Goal: Information Seeking & Learning: Learn about a topic

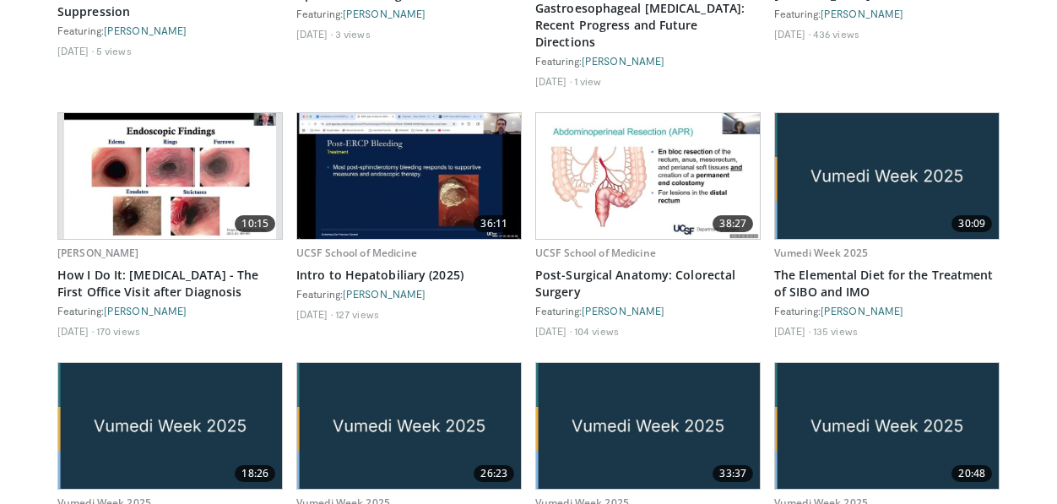
scroll to position [2692, 0]
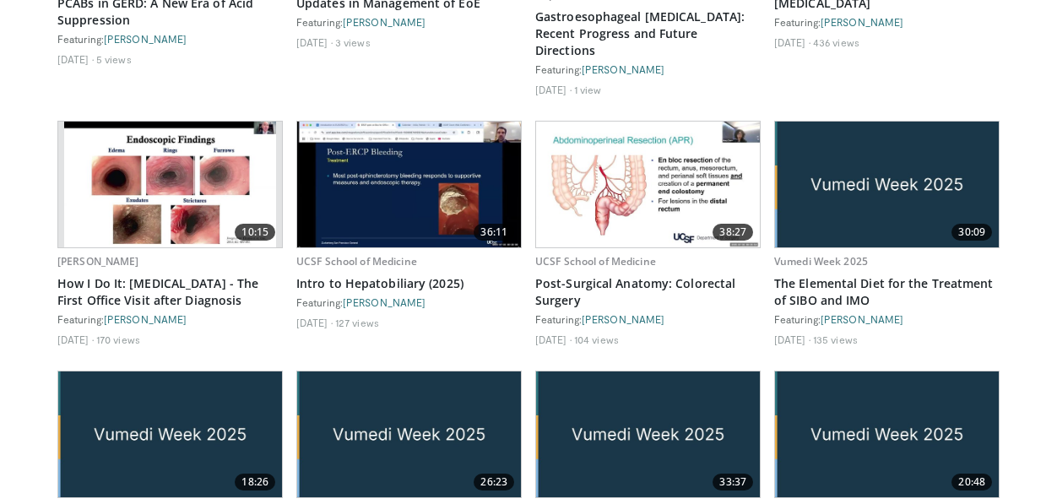
click at [634, 160] on img at bounding box center [648, 185] width 224 height 126
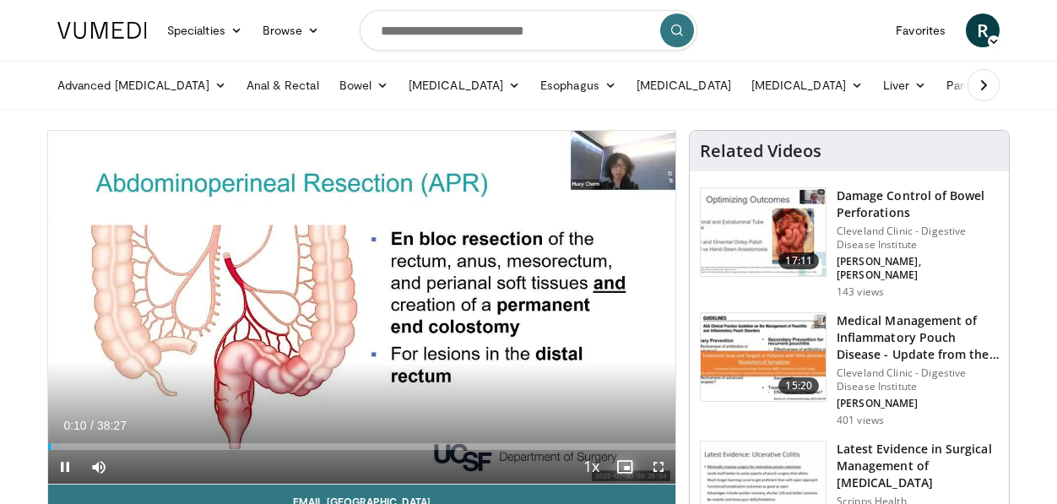
click at [626, 463] on span "Video Player" at bounding box center [625, 467] width 34 height 34
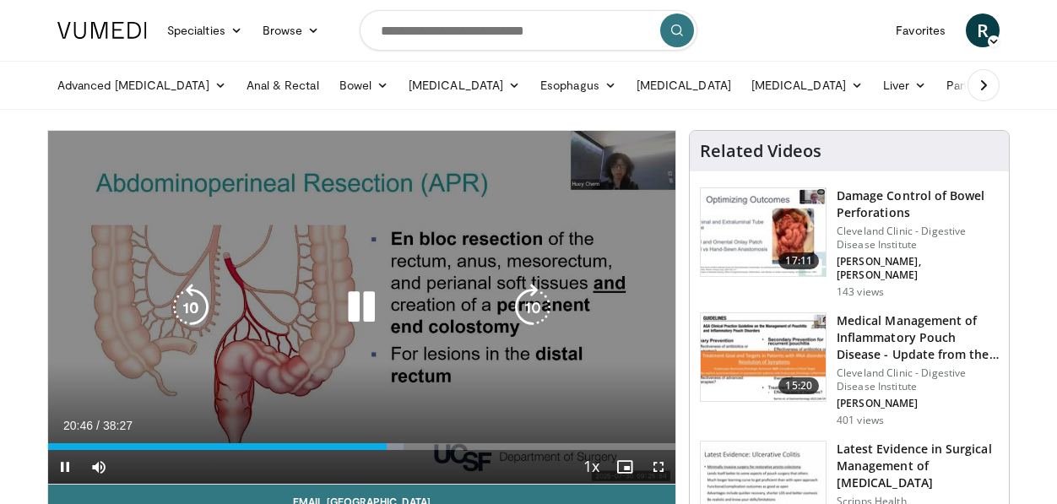
click at [178, 303] on icon "Video Player" at bounding box center [190, 307] width 47 height 47
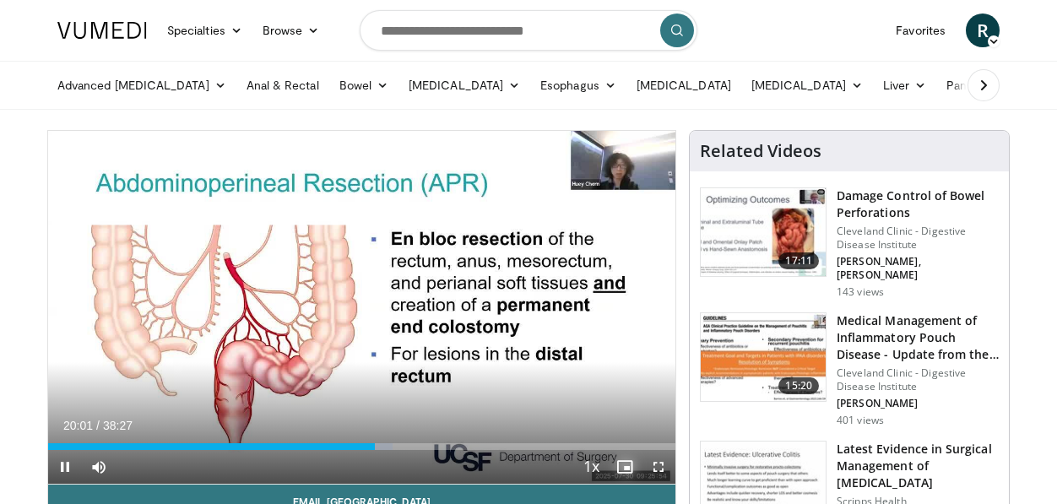
click at [629, 471] on span "Video Player" at bounding box center [625, 467] width 34 height 34
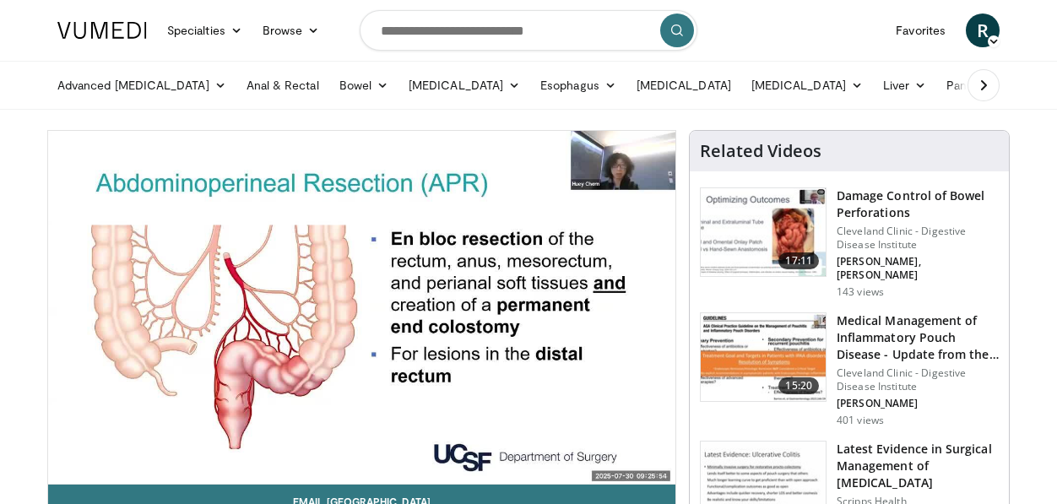
click at [860, 40] on nav "Specialties Adult & Family Medicine Allergy, Asthma, Immunology Anesthesiology …" at bounding box center [528, 30] width 963 height 61
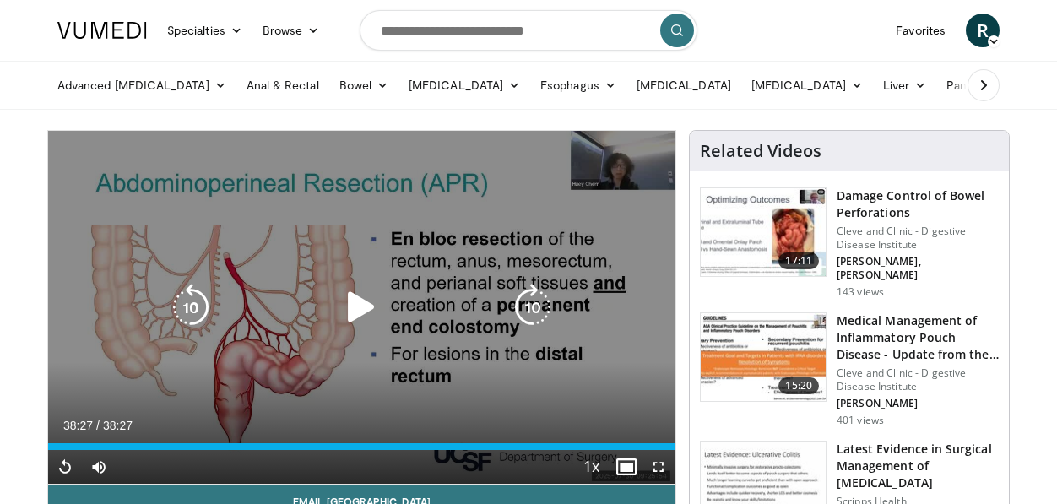
click at [182, 296] on icon "Video Player" at bounding box center [190, 307] width 47 height 47
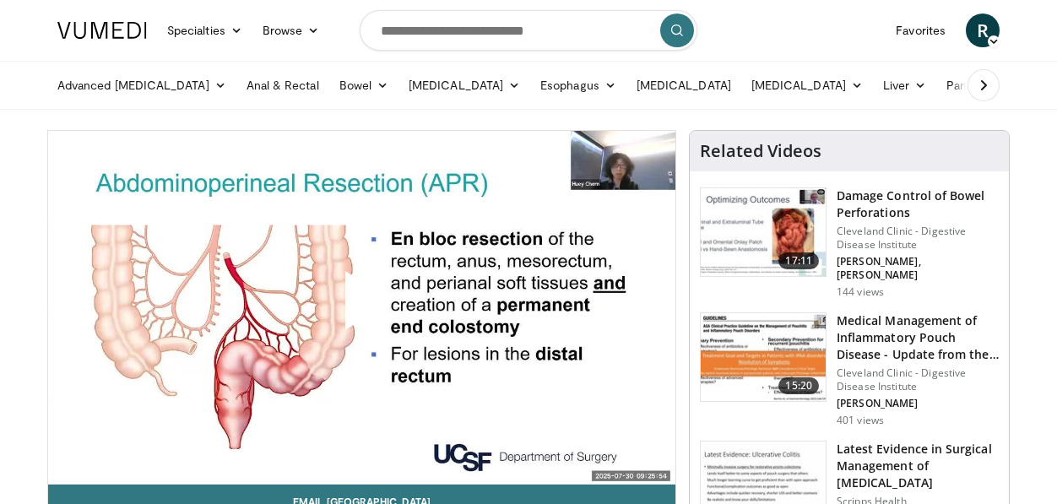
click at [362, 307] on span "Video Player" at bounding box center [362, 307] width 0 height 0
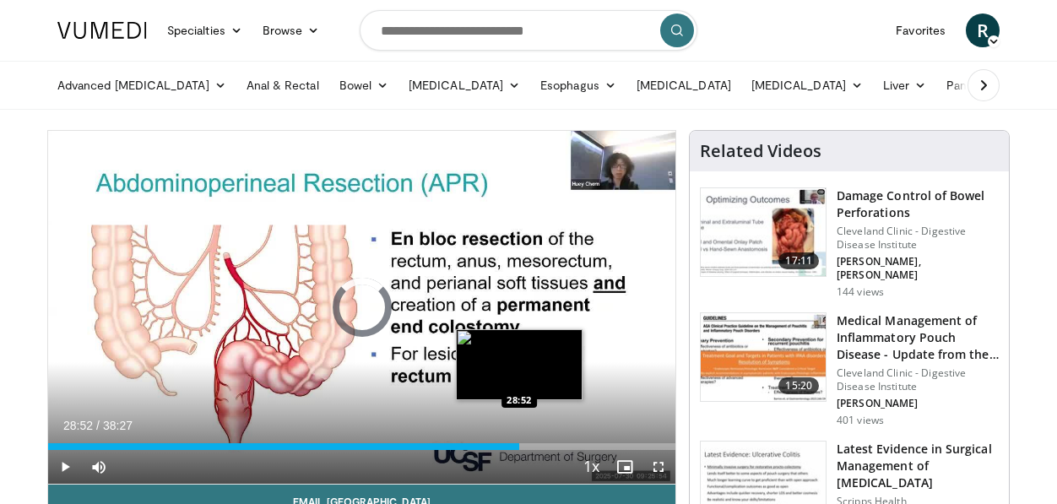
click at [519, 446] on div "Loaded : 1.73% 00:03 28:52" at bounding box center [361, 446] width 627 height 7
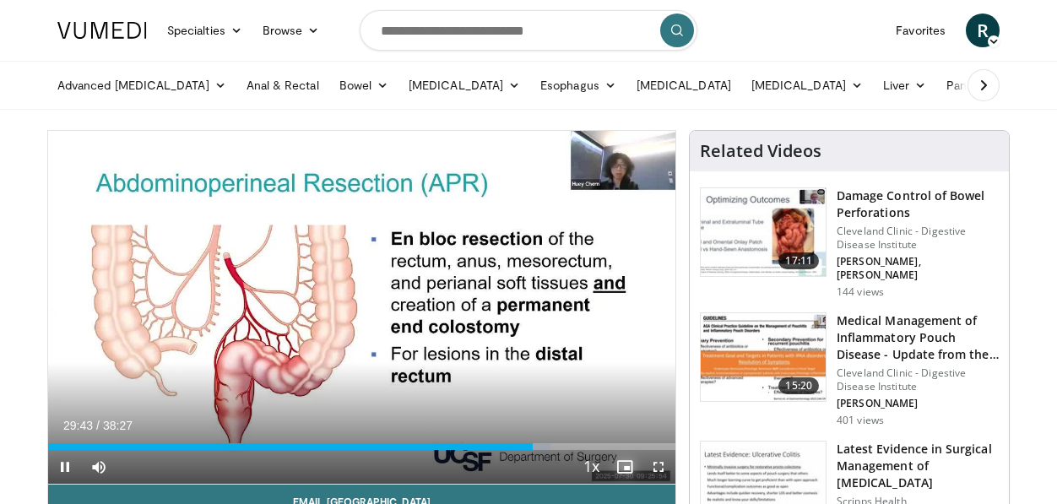
click at [625, 462] on span "Video Player" at bounding box center [625, 467] width 34 height 34
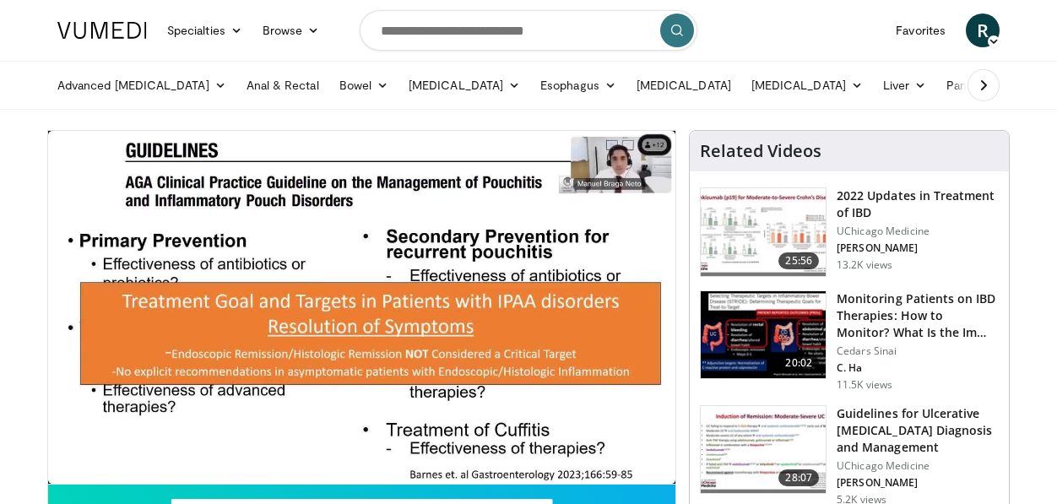
click at [123, 26] on img at bounding box center [101, 30] width 89 height 17
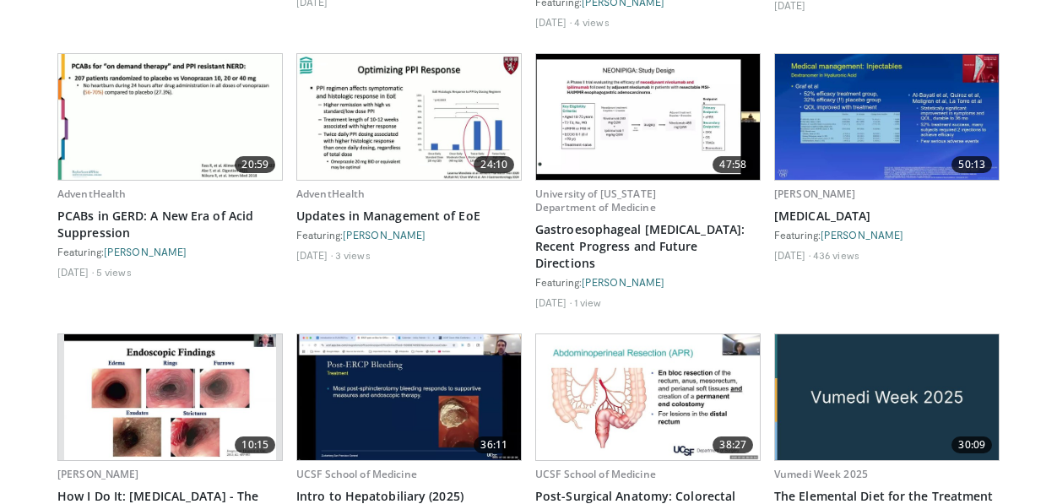
scroll to position [2567, 0]
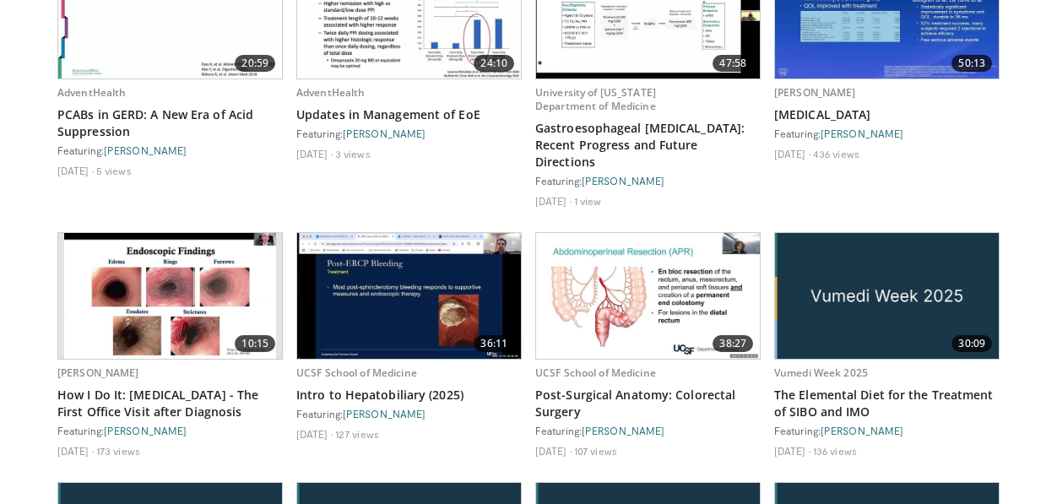
click at [670, 312] on img at bounding box center [648, 296] width 224 height 126
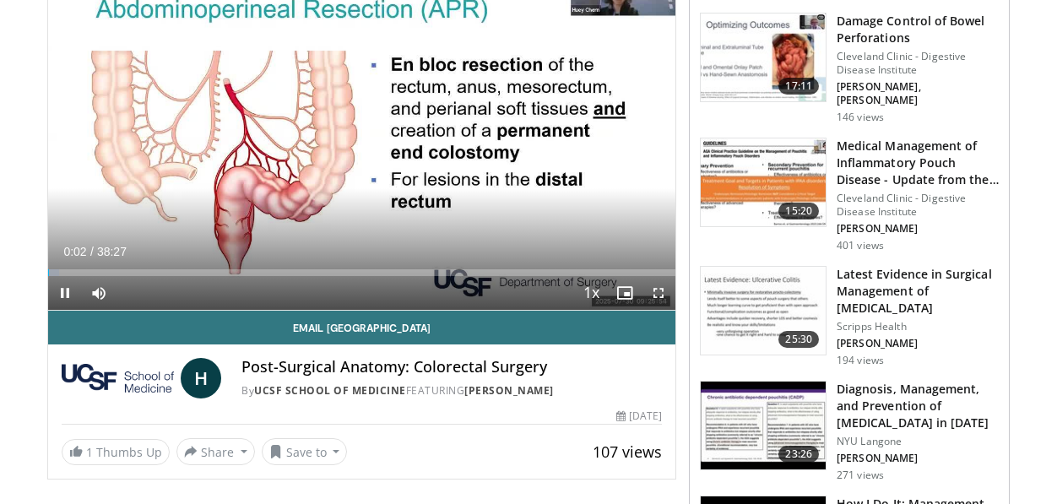
scroll to position [173, 0]
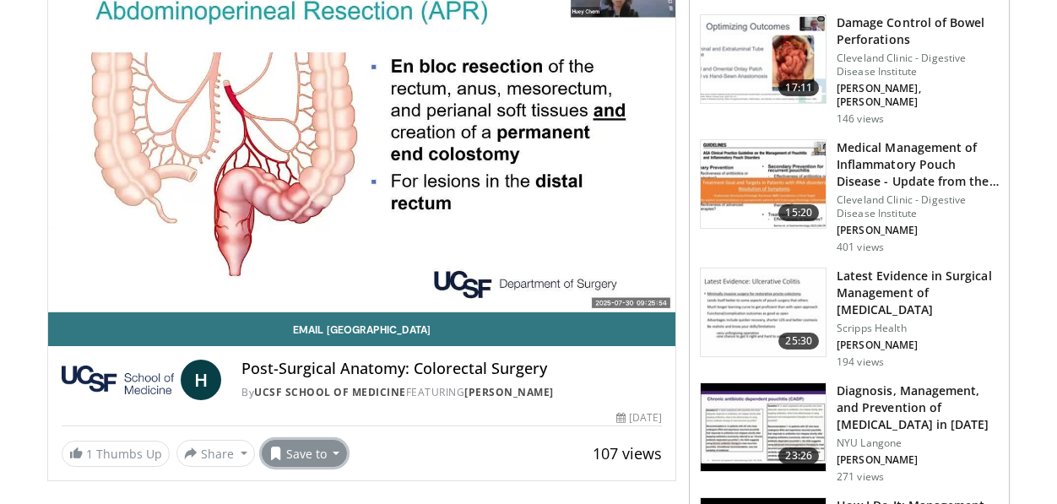
click at [322, 451] on button "Save to" at bounding box center [305, 453] width 86 height 27
click at [339, 374] on span "Add to Favorites" at bounding box center [335, 376] width 104 height 19
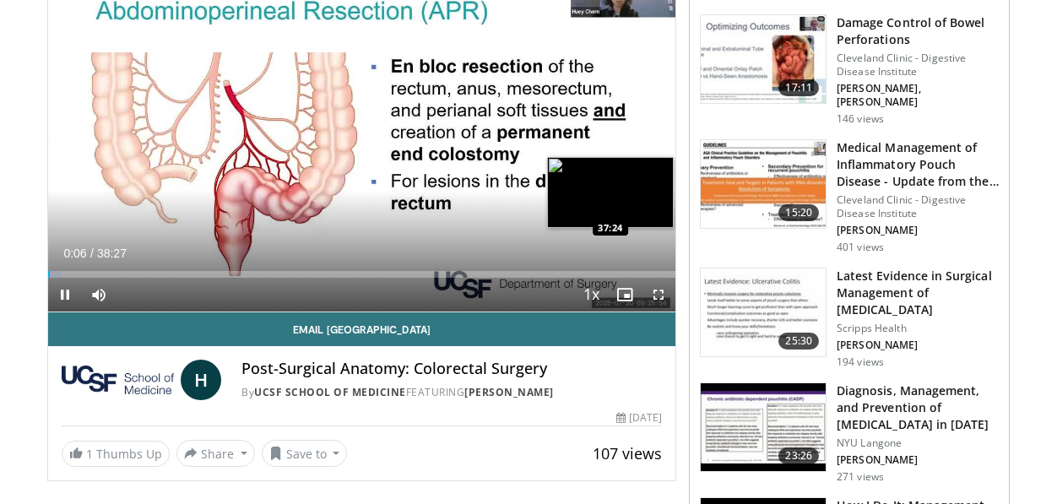
scroll to position [0, 0]
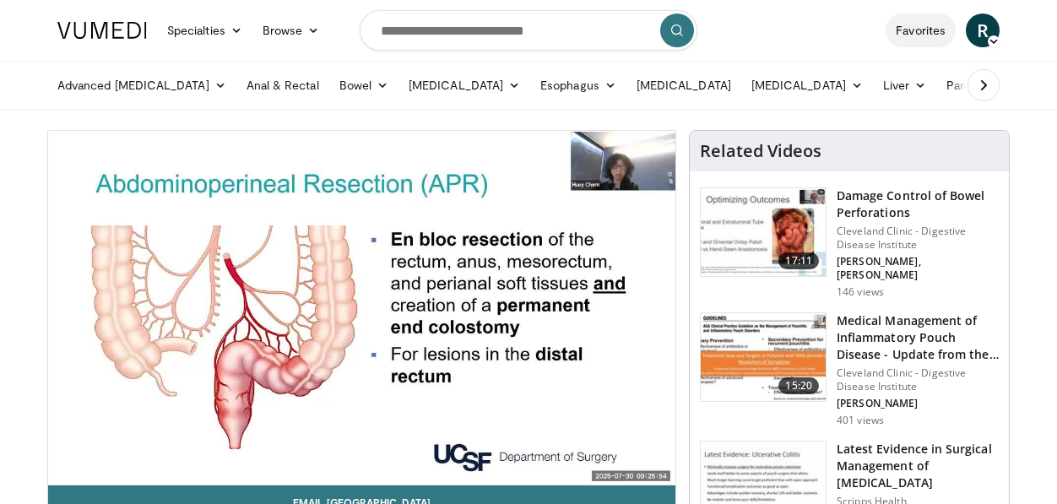
click at [922, 28] on link "Favorites" at bounding box center [921, 31] width 70 height 34
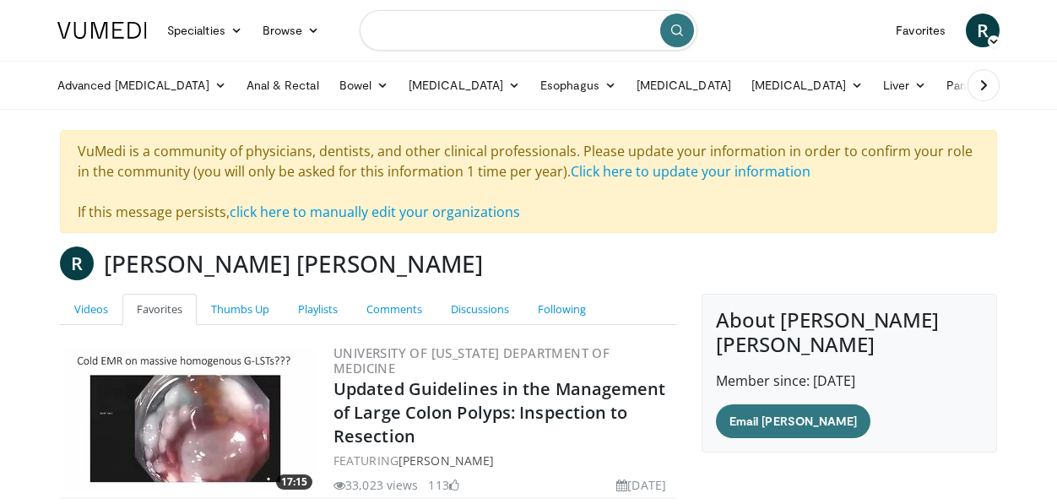
click at [477, 33] on input "Search topics, interventions" at bounding box center [529, 30] width 338 height 41
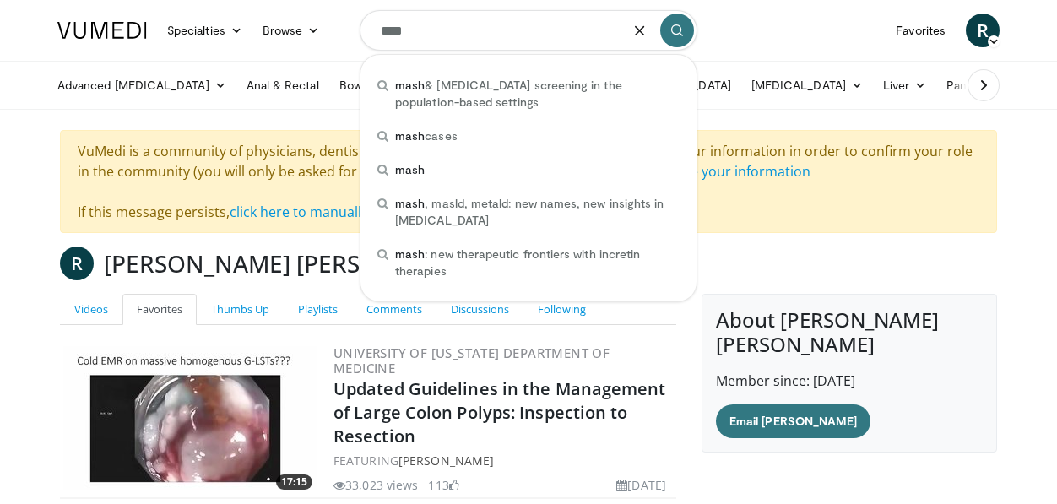
type input "****"
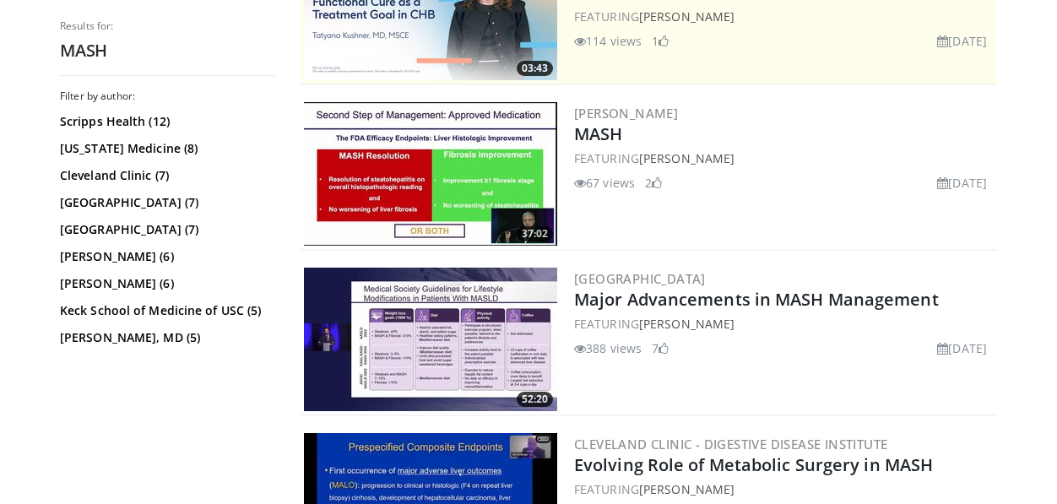
scroll to position [420, 0]
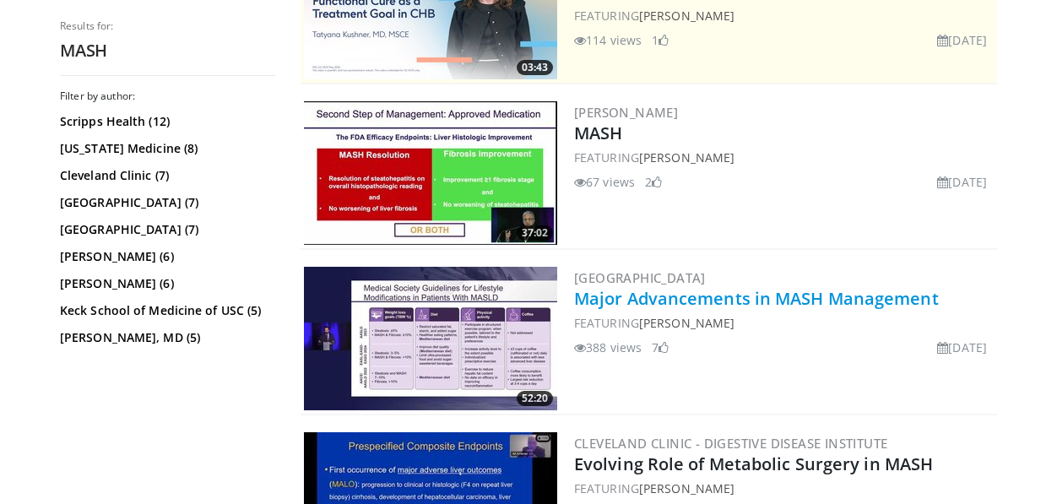
click at [885, 294] on link "Major Advancements in MASH Management" at bounding box center [756, 298] width 365 height 23
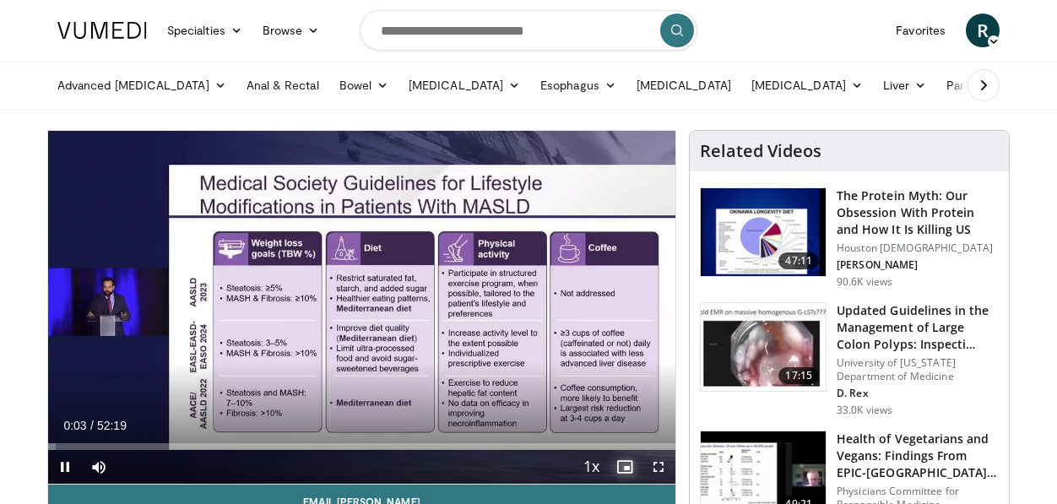
click at [630, 465] on span "Video Player" at bounding box center [625, 467] width 34 height 34
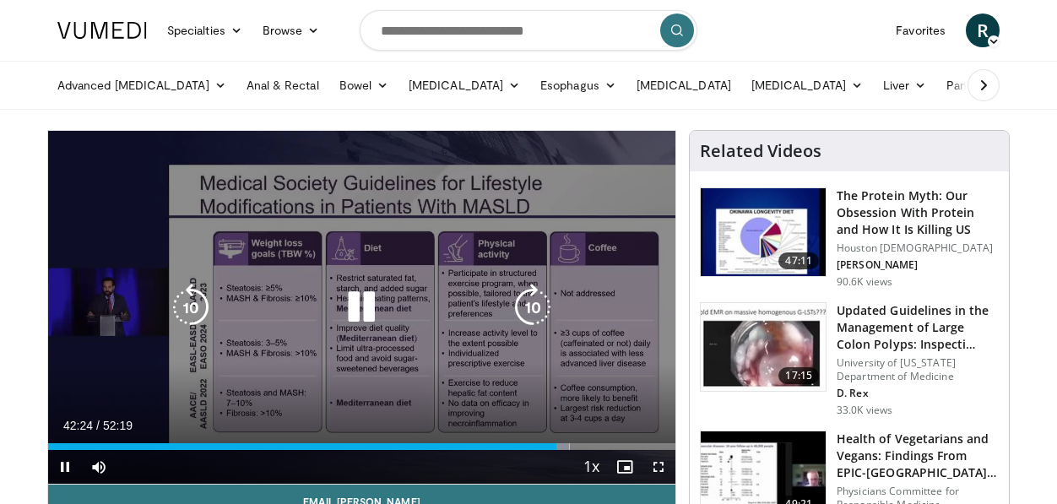
click at [201, 301] on icon "Video Player" at bounding box center [190, 307] width 47 height 47
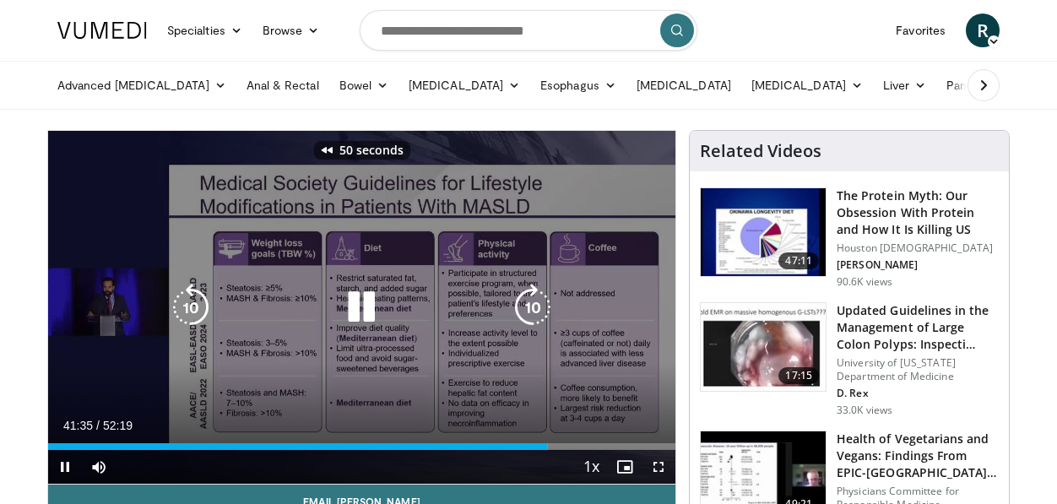
click at [201, 301] on icon "Video Player" at bounding box center [190, 307] width 47 height 47
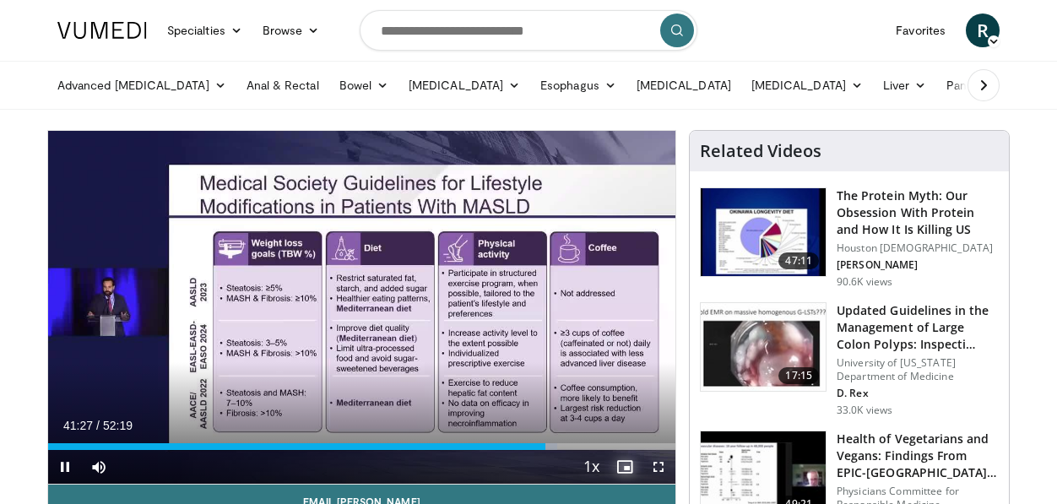
click at [634, 466] on span "Video Player" at bounding box center [625, 467] width 34 height 34
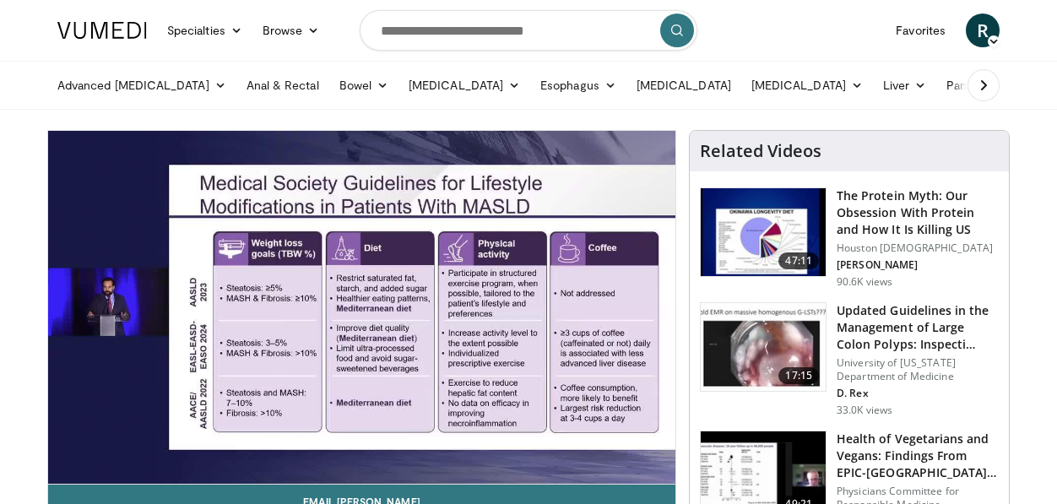
click at [882, 410] on p "33.0K views" at bounding box center [865, 411] width 56 height 14
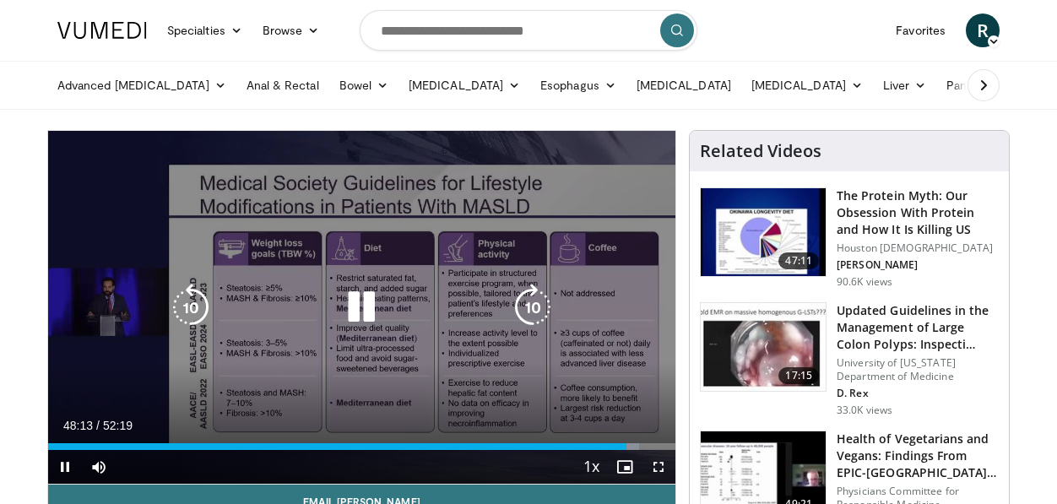
click at [365, 305] on icon "Video Player" at bounding box center [361, 307] width 47 height 47
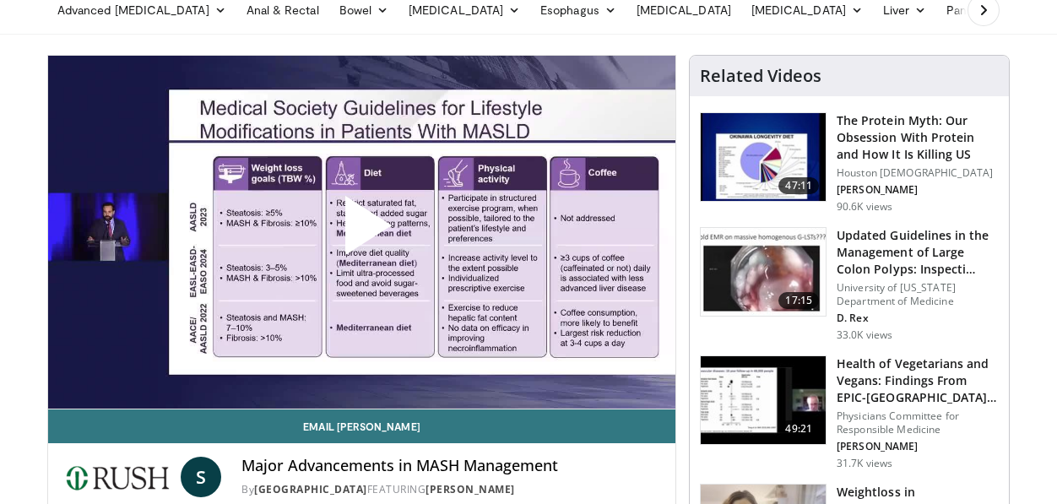
click at [362, 232] on span "Video Player" at bounding box center [362, 232] width 0 height 0
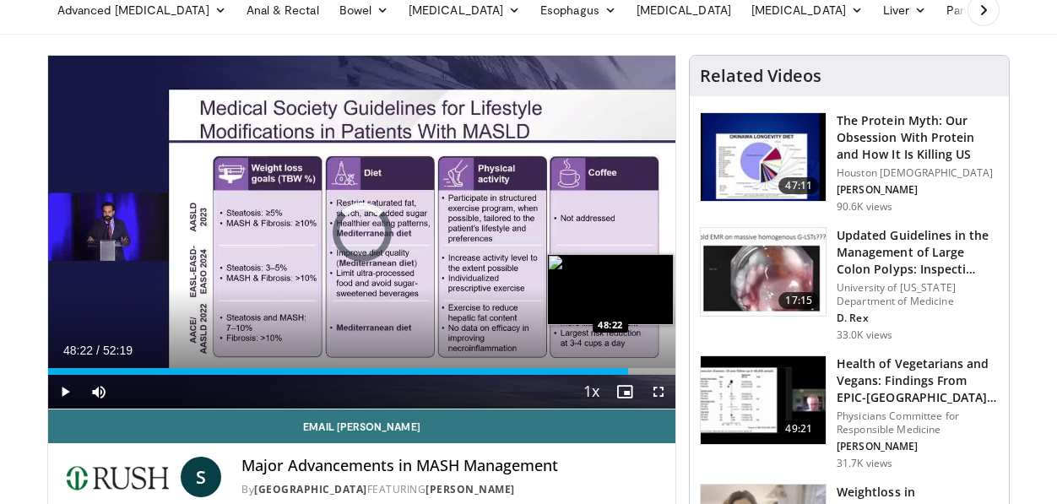
click at [627, 365] on div "Loaded : 1.90% 00:10 48:22" at bounding box center [361, 367] width 627 height 16
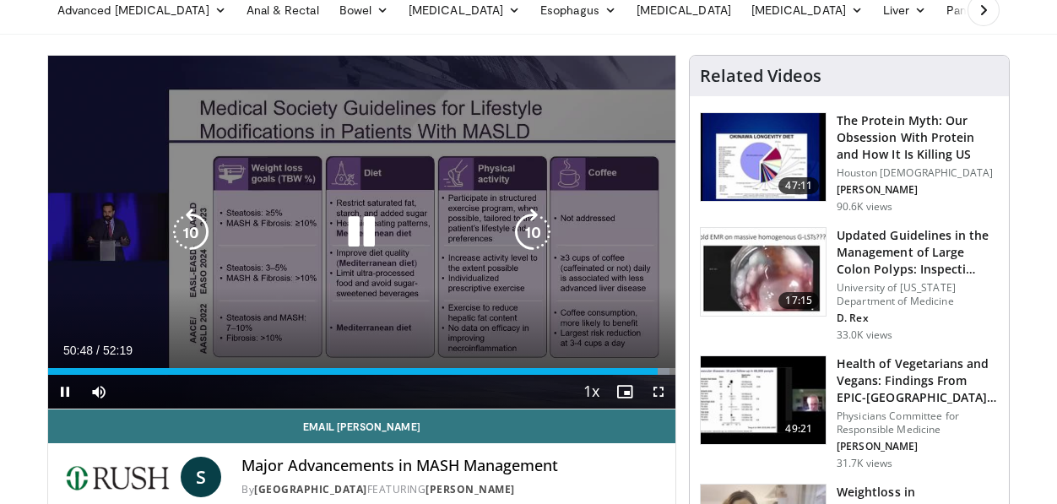
click at [359, 231] on icon "Video Player" at bounding box center [361, 232] width 47 height 47
